Goal: Information Seeking & Learning: Learn about a topic

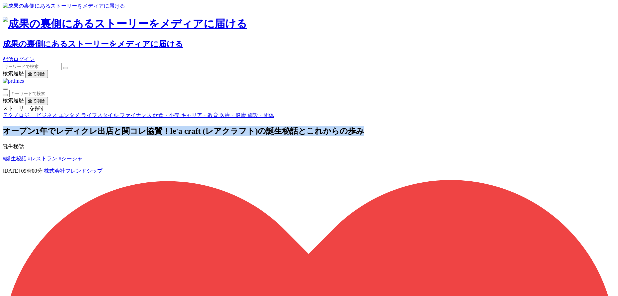
drag, startPoint x: 284, startPoint y: 73, endPoint x: 135, endPoint y: 62, distance: 149.2
click at [135, 125] on h1 "オープン1年でレディクレ出店と関コレ協賛！le'a craft (レアクラフト)の誕生秘話とこれからの歩み" at bounding box center [309, 130] width 613 height 11
copy h1 "オープン1年でレディクレ出店と関コレ協賛！le'a craft (レアクラフト)の誕生秘話とこれからの歩み"
click at [80, 112] on span "エンタメ" at bounding box center [69, 115] width 21 height 6
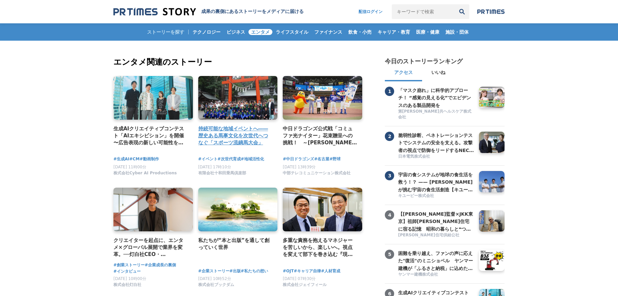
click at [203, 129] on h4 "持続可能な地域イベントへ――歴史ある馬事文化を次世代へつなぐ「スポーツ流鏑馬大会」" at bounding box center [235, 136] width 74 height 22
